Goal: Transaction & Acquisition: Book appointment/travel/reservation

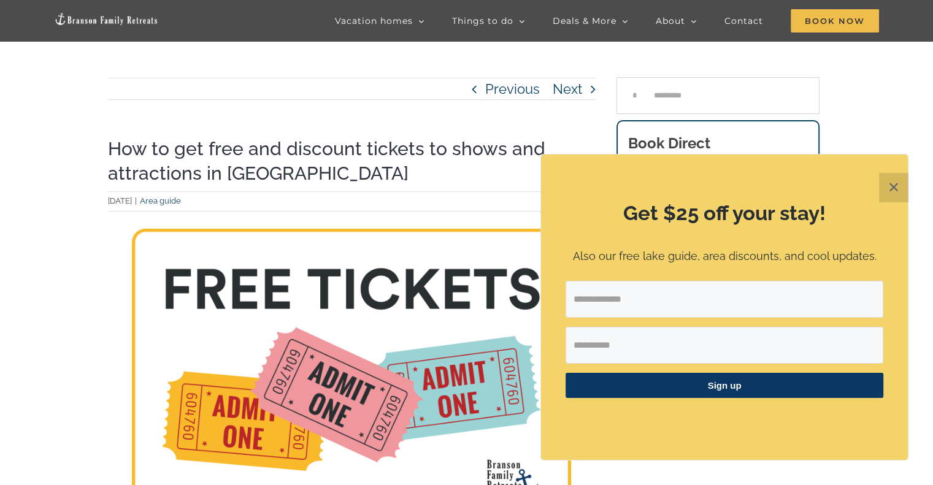
scroll to position [182, 0]
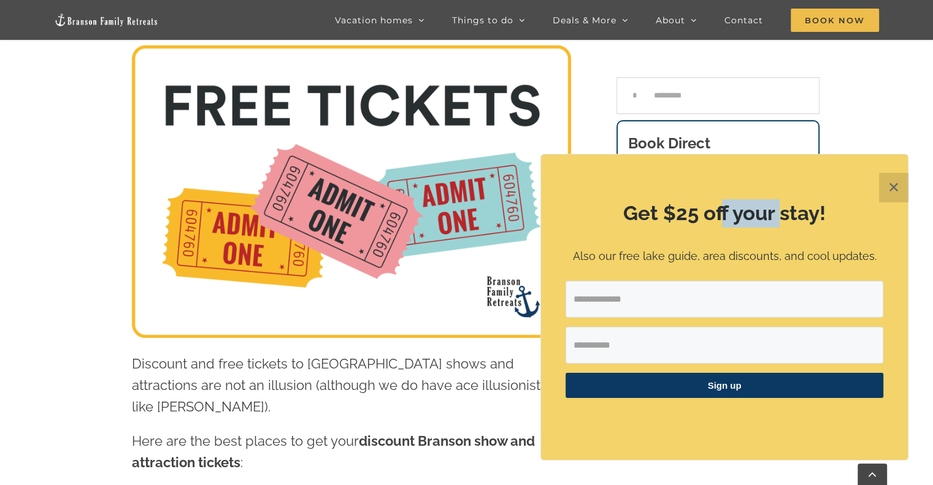
drag, startPoint x: 720, startPoint y: 210, endPoint x: 780, endPoint y: 215, distance: 59.6
click at [780, 215] on h2 "Get $25 off your stay!" at bounding box center [725, 213] width 318 height 28
click at [892, 184] on button "✕" at bounding box center [893, 187] width 29 height 29
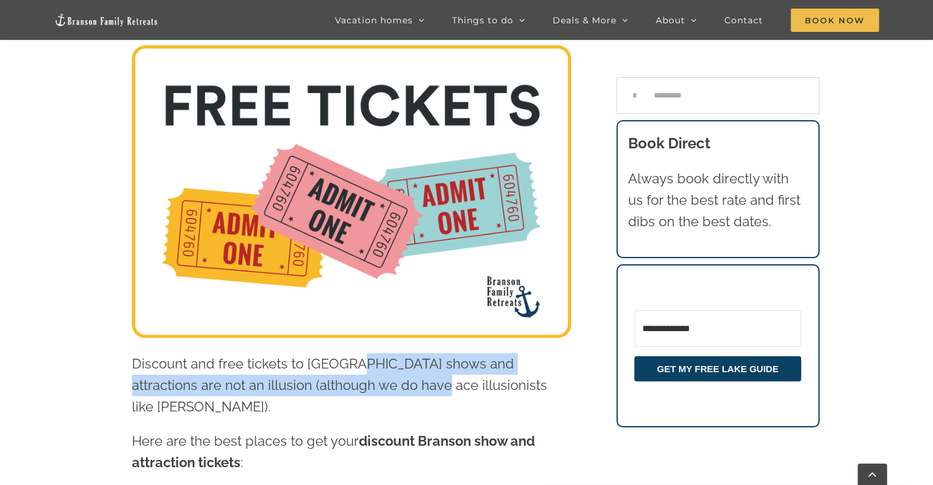
drag, startPoint x: 355, startPoint y: 364, endPoint x: 368, endPoint y: 375, distance: 17.4
click at [368, 375] on p "Discount and free tickets to [GEOGRAPHIC_DATA] shows and attractions are not an…" at bounding box center [351, 385] width 439 height 65
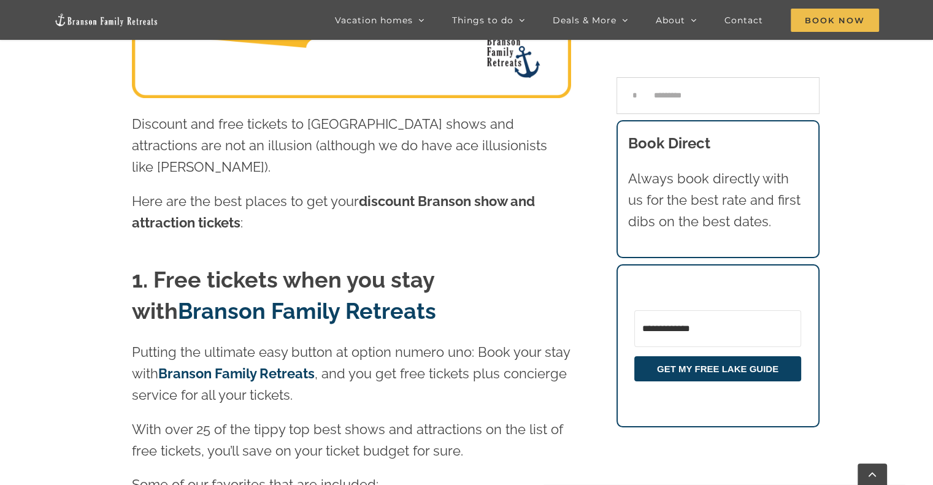
scroll to position [427, 0]
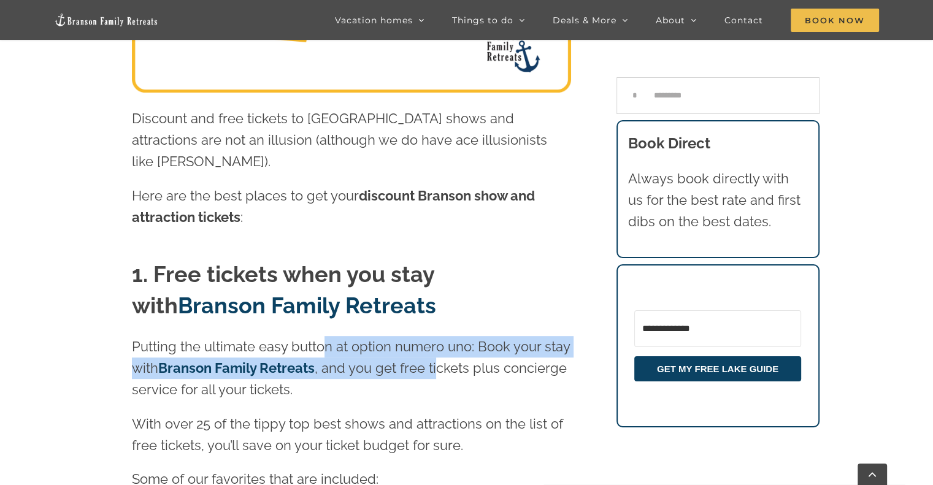
drag, startPoint x: 336, startPoint y: 328, endPoint x: 437, endPoint y: 343, distance: 102.4
click at [437, 343] on p "Putting the ultimate easy button at option numero uno: Book your stay with Bran…" at bounding box center [351, 368] width 439 height 65
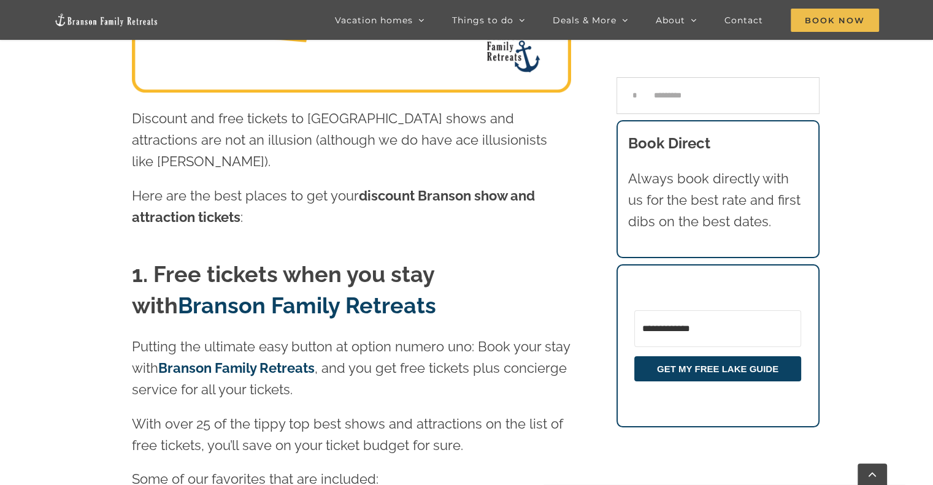
click at [463, 345] on p "Putting the ultimate easy button at option numero uno: Book your stay with Bran…" at bounding box center [351, 368] width 439 height 65
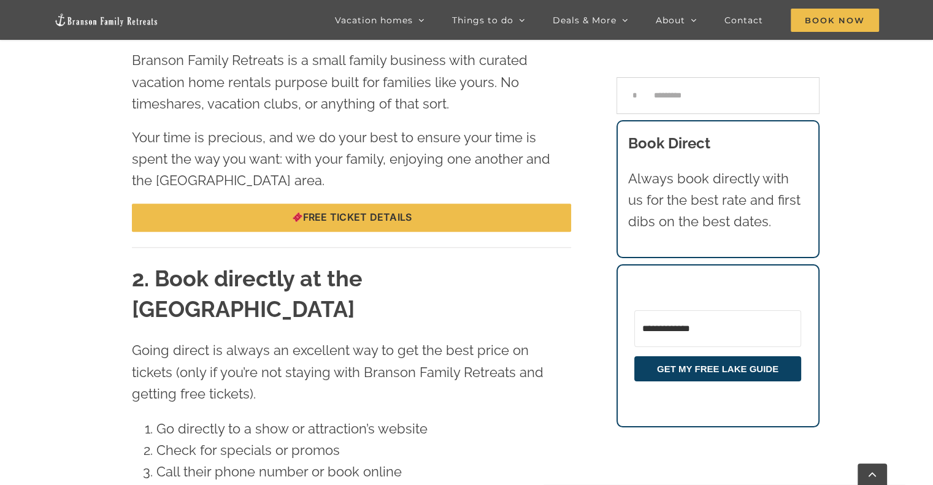
scroll to position [1286, 0]
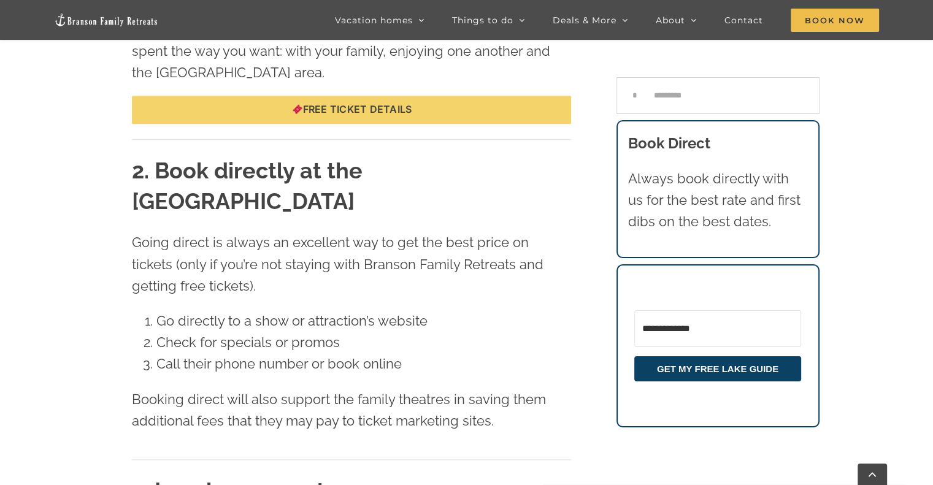
click at [344, 104] on span "Free ticket details" at bounding box center [351, 110] width 120 height 12
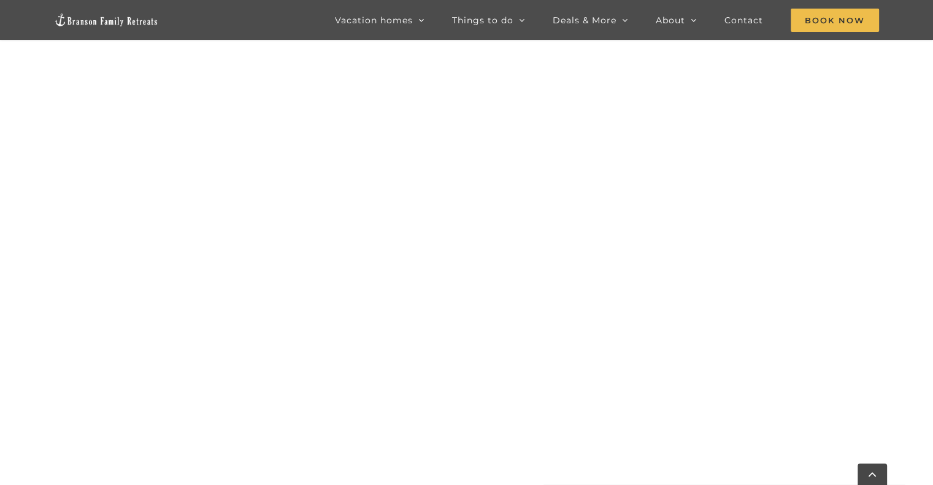
scroll to position [792, 0]
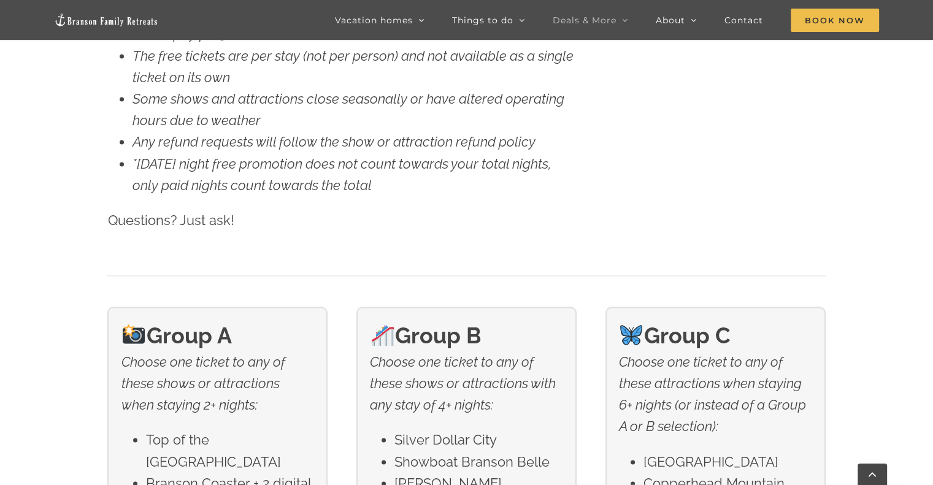
scroll to position [1963, 0]
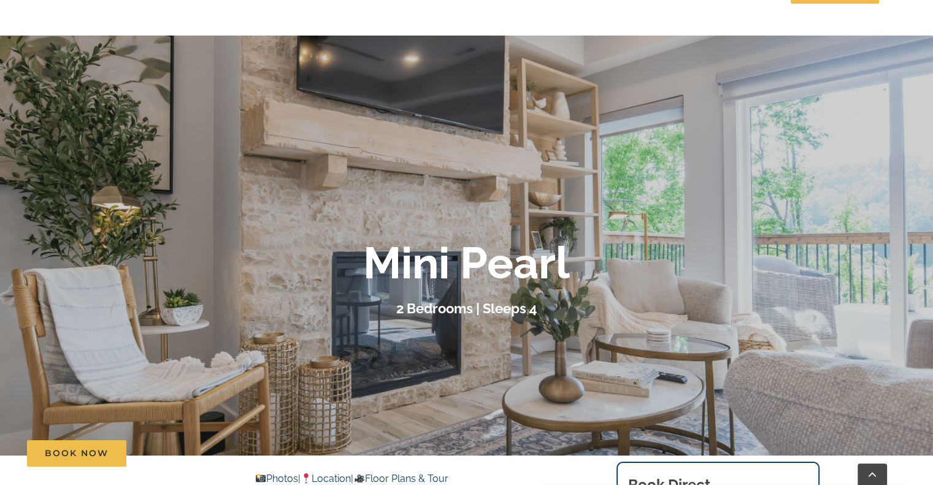
scroll to position [307, 0]
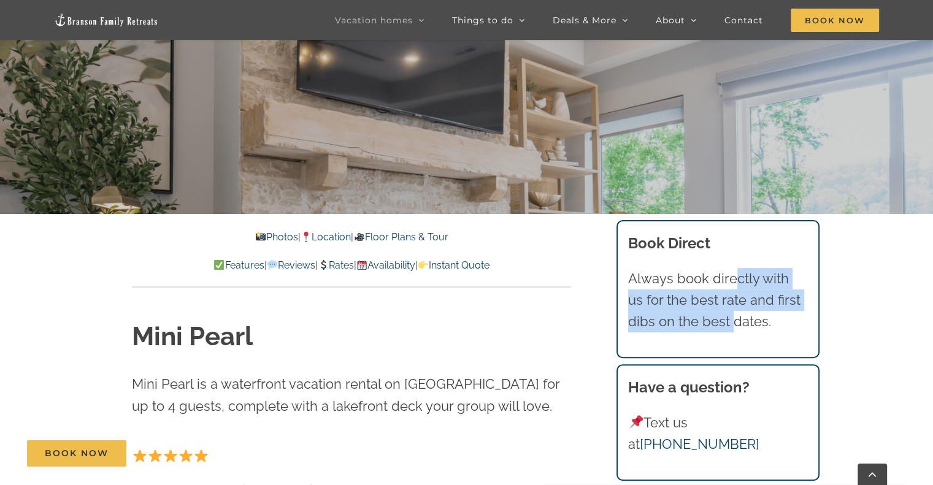
drag, startPoint x: 731, startPoint y: 280, endPoint x: 732, endPoint y: 313, distance: 32.5
click at [732, 313] on p "Always book directly with us for the best rate and first dibs on the best dates." at bounding box center [717, 300] width 179 height 65
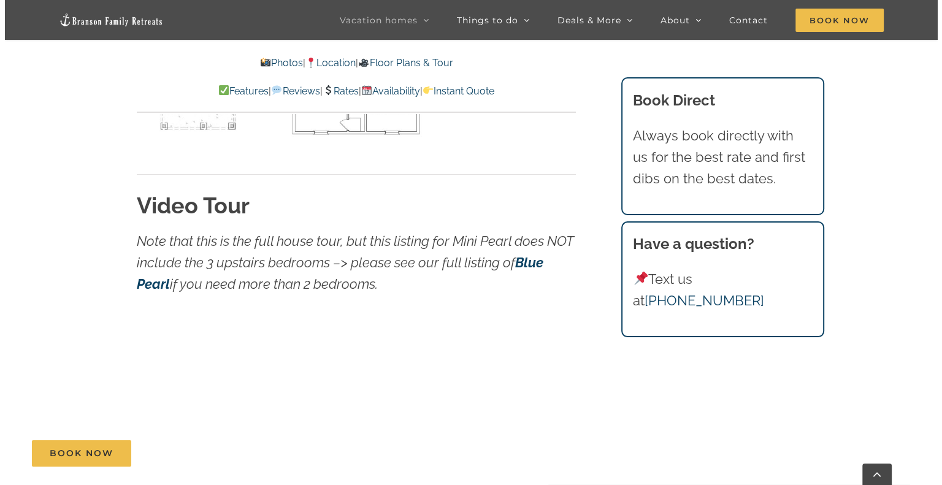
scroll to position [4109, 0]
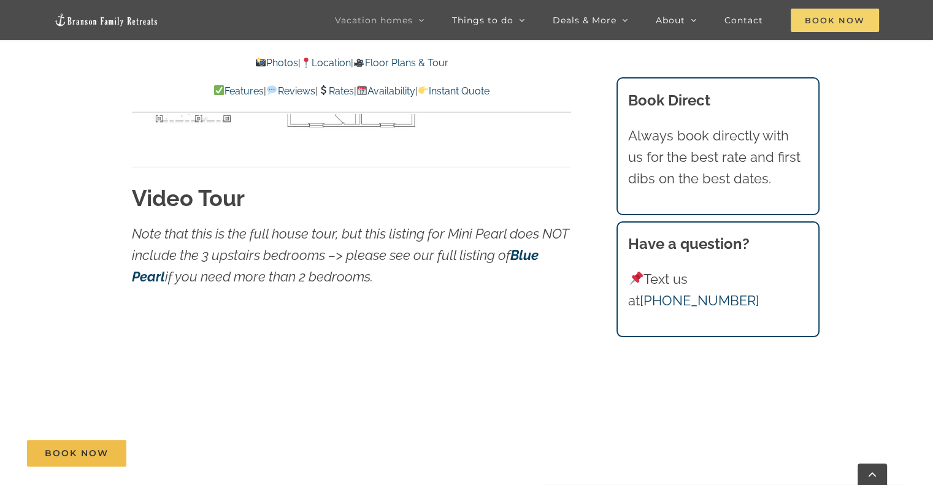
click at [827, 23] on span "Book Now" at bounding box center [835, 20] width 88 height 23
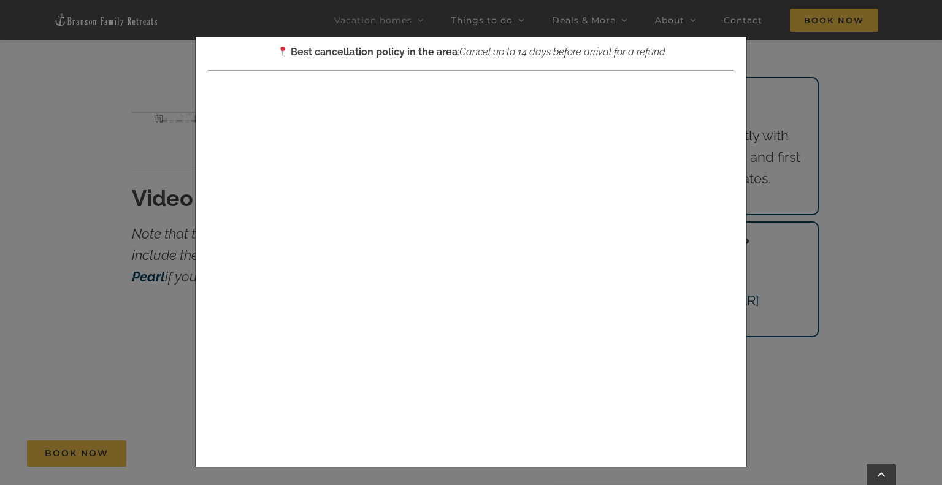
scroll to position [242, 0]
